Goal: Information Seeking & Learning: Check status

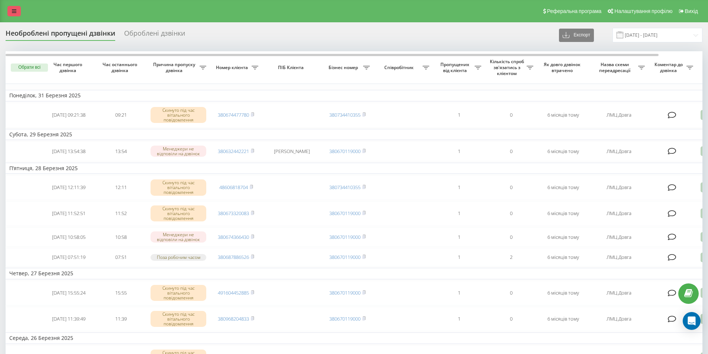
click at [19, 12] on link at bounding box center [13, 11] width 13 height 10
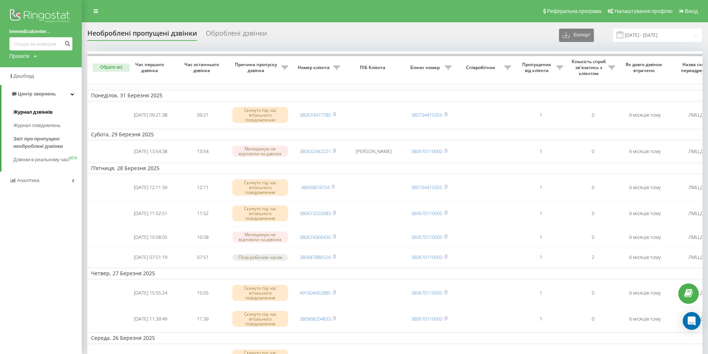
click at [35, 116] on span "Журнал дзвінків" at bounding box center [32, 111] width 39 height 7
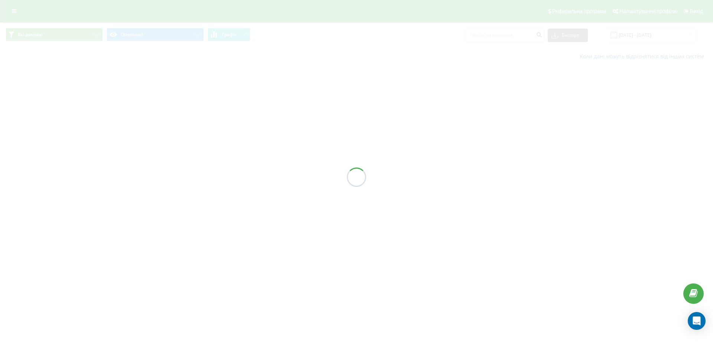
click at [508, 35] on div at bounding box center [356, 177] width 713 height 354
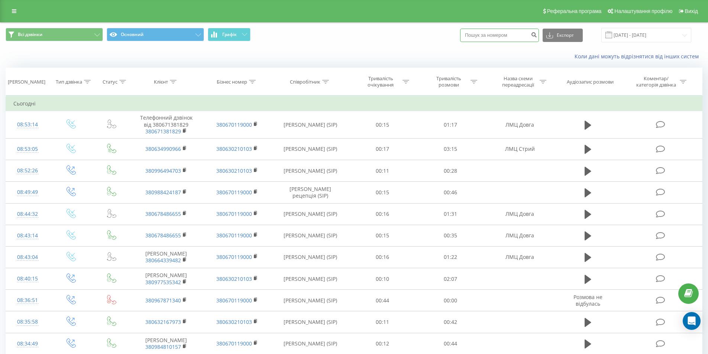
click at [508, 36] on input at bounding box center [499, 35] width 79 height 13
paste input "0975707151"
type input "0975707151"
click at [537, 36] on icon "submit" at bounding box center [534, 34] width 6 height 4
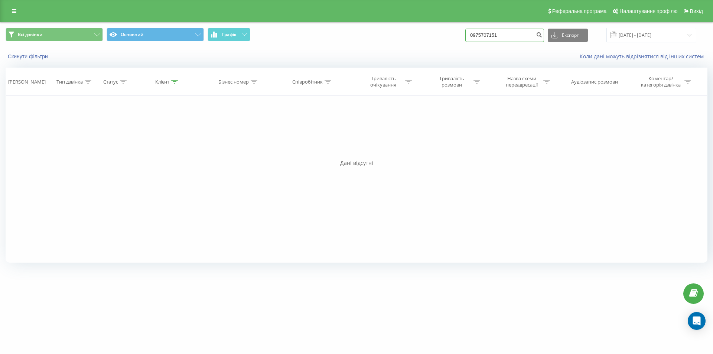
drag, startPoint x: 520, startPoint y: 37, endPoint x: 437, endPoint y: 38, distance: 82.8
click at [437, 38] on div "Всі дзвінки Основний Графік 0975707151 Експорт .csv .xls .xlsx 22.06.2025 - 22.…" at bounding box center [357, 35] width 702 height 14
paste input "685002390"
type input "0685002390"
click at [542, 35] on icon "submit" at bounding box center [539, 34] width 6 height 4
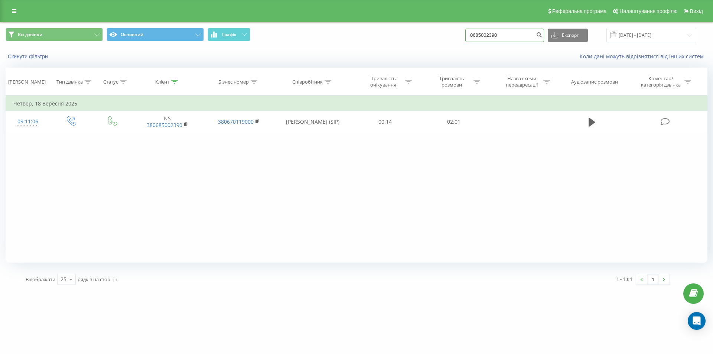
drag, startPoint x: 484, startPoint y: 34, endPoint x: 448, endPoint y: 35, distance: 36.4
click at [448, 35] on div "Всі дзвінки Основний Графік 0685002390 Експорт .csv .xls .xlsx [DATE] - [DATE]" at bounding box center [357, 35] width 702 height 14
paste input "0975707151"
type input "0975707151"
click at [542, 34] on icon "submit" at bounding box center [539, 34] width 6 height 4
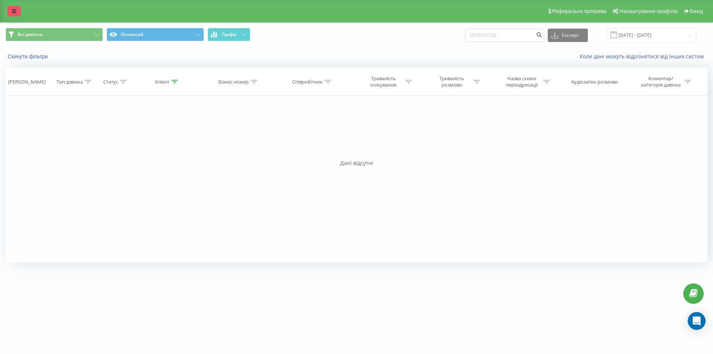
click at [13, 16] on link at bounding box center [13, 11] width 13 height 10
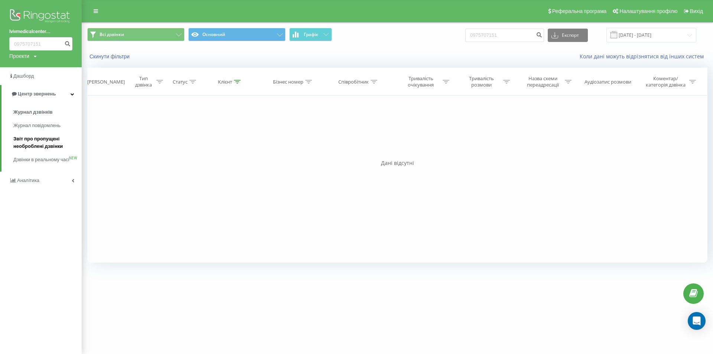
click at [55, 139] on span "Звіт про пропущені необроблені дзвінки" at bounding box center [45, 142] width 65 height 15
